Goal: Find specific page/section: Find specific page/section

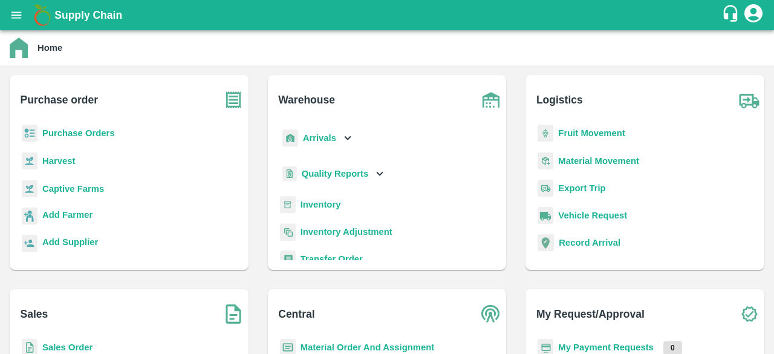
click at [55, 189] on b "Captive Farms" at bounding box center [73, 189] width 62 height 10
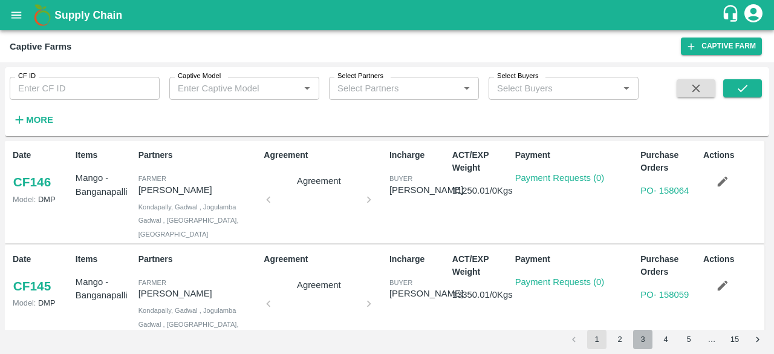
click at [635, 340] on button "3" at bounding box center [642, 338] width 19 height 19
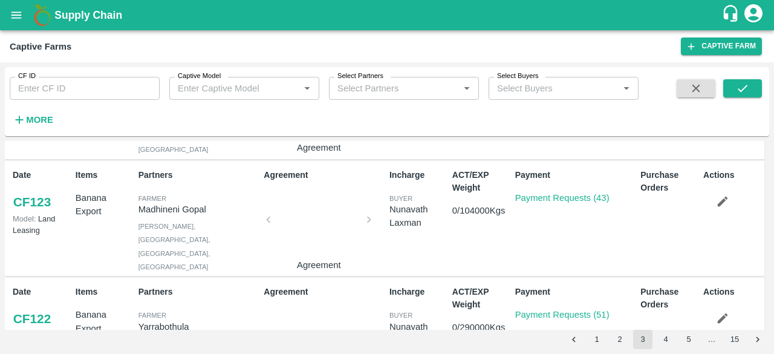
scroll to position [331, 0]
click at [565, 310] on link "Payment Requests (51)" at bounding box center [562, 315] width 94 height 10
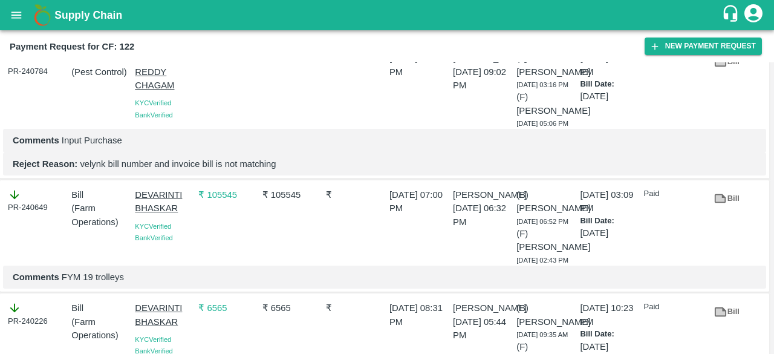
scroll to position [3420, 0]
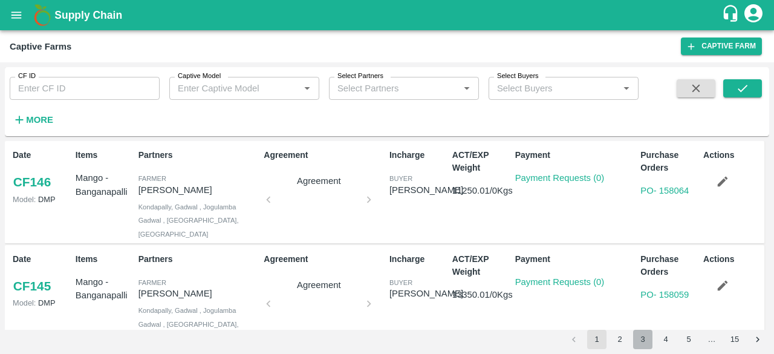
click at [643, 337] on button "3" at bounding box center [642, 338] width 19 height 19
